Goal: Use online tool/utility: Utilize a website feature to perform a specific function

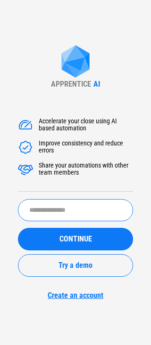
click at [54, 199] on input "text" at bounding box center [75, 210] width 115 height 22
type input "******"
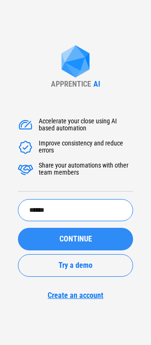
click at [63, 237] on span "CONTINUE" at bounding box center [75, 239] width 32 height 8
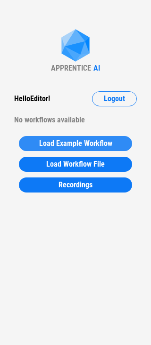
click at [64, 140] on span "Load Example Workflow" at bounding box center [75, 144] width 73 height 8
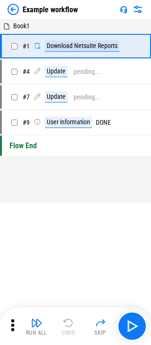
click at [40, 323] on img "button" at bounding box center [36, 322] width 11 height 11
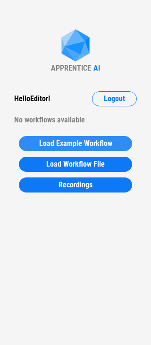
click at [71, 142] on span "Load Example Workflow" at bounding box center [75, 144] width 73 height 8
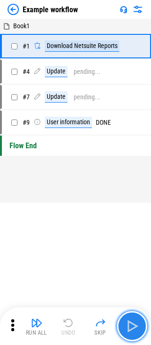
click at [133, 323] on img "button" at bounding box center [131, 326] width 15 height 15
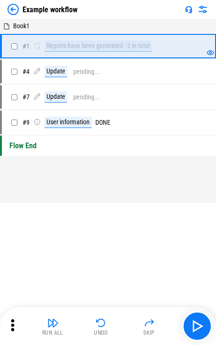
click at [68, 232] on div "Example workflow Book1 # 1 Reports have been generated - 2 in total # 4 Update …" at bounding box center [108, 172] width 216 height 345
click at [11, 10] on img at bounding box center [13, 9] width 11 height 11
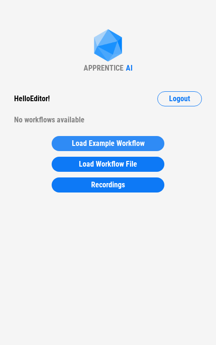
click at [87, 140] on span "Load Example Workflow" at bounding box center [108, 144] width 73 height 8
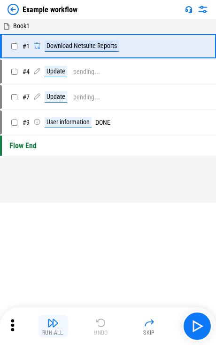
click at [54, 330] on div "Run All" at bounding box center [52, 333] width 21 height 6
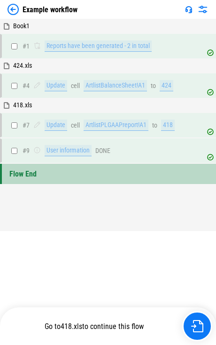
click at [12, 8] on img at bounding box center [13, 9] width 11 height 11
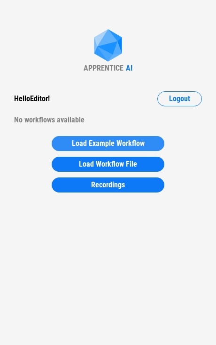
click at [88, 141] on span "Load Example Workflow" at bounding box center [108, 144] width 73 height 8
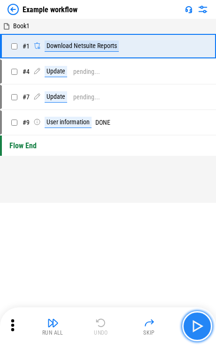
click at [150, 325] on img "button" at bounding box center [197, 326] width 15 height 15
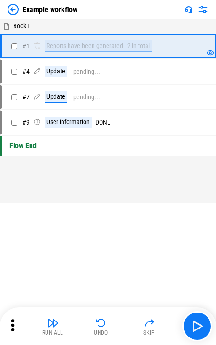
click at [13, 9] on img at bounding box center [13, 9] width 11 height 11
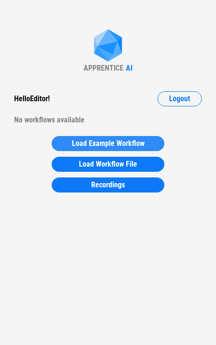
click at [87, 148] on button "Load Example Workflow" at bounding box center [108, 143] width 113 height 15
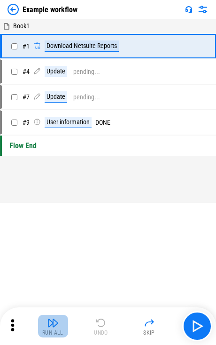
click at [56, 326] on img "button" at bounding box center [53, 322] width 11 height 11
